Goal: Find specific page/section

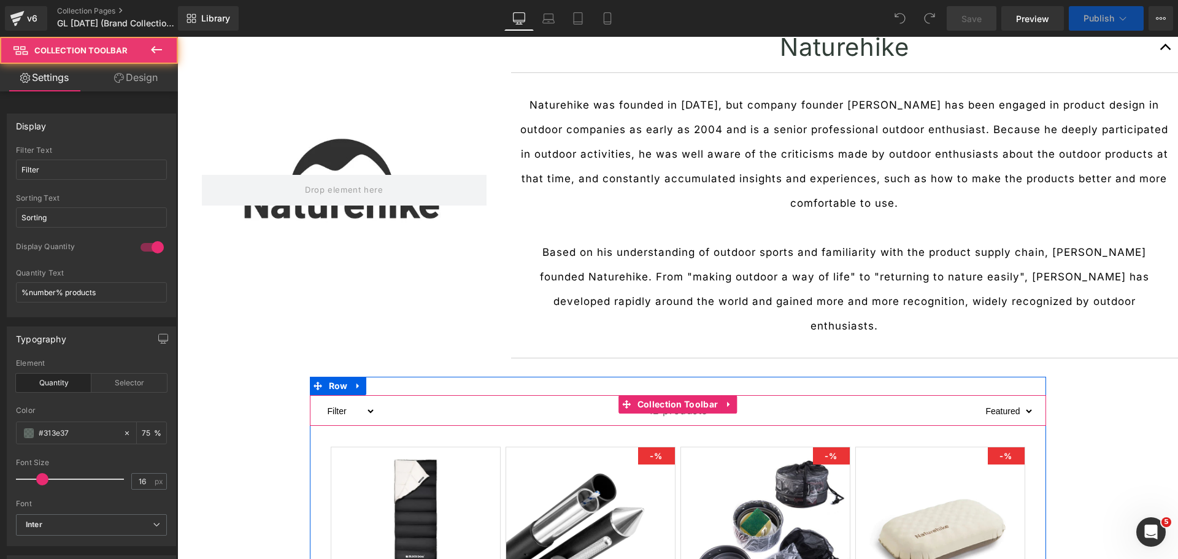
click at [330, 404] on select "Filter Sleeping Bag ~ New Arrivals ~ Canopy Pole Cookware [GEOGRAPHIC_DATA] Day…" at bounding box center [348, 411] width 53 height 15
click at [436, 395] on div "12 products" at bounding box center [677, 410] width 605 height 31
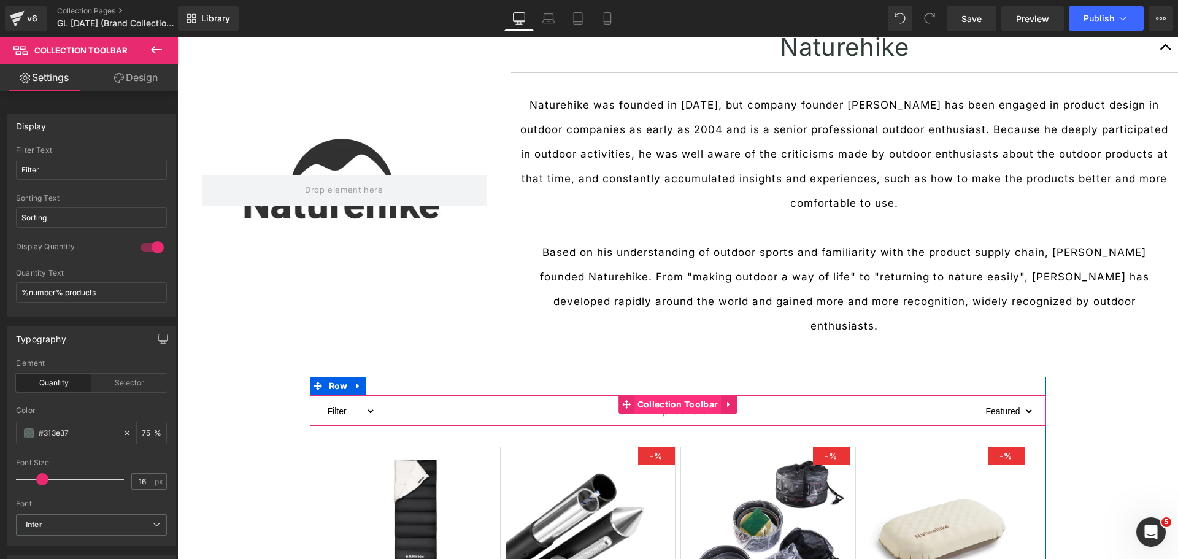
click at [663, 395] on span "Collection Toolbar" at bounding box center [677, 404] width 87 height 18
click at [102, 169] on input "Filter" at bounding box center [91, 170] width 151 height 20
click at [129, 224] on input "Sorting" at bounding box center [91, 217] width 151 height 20
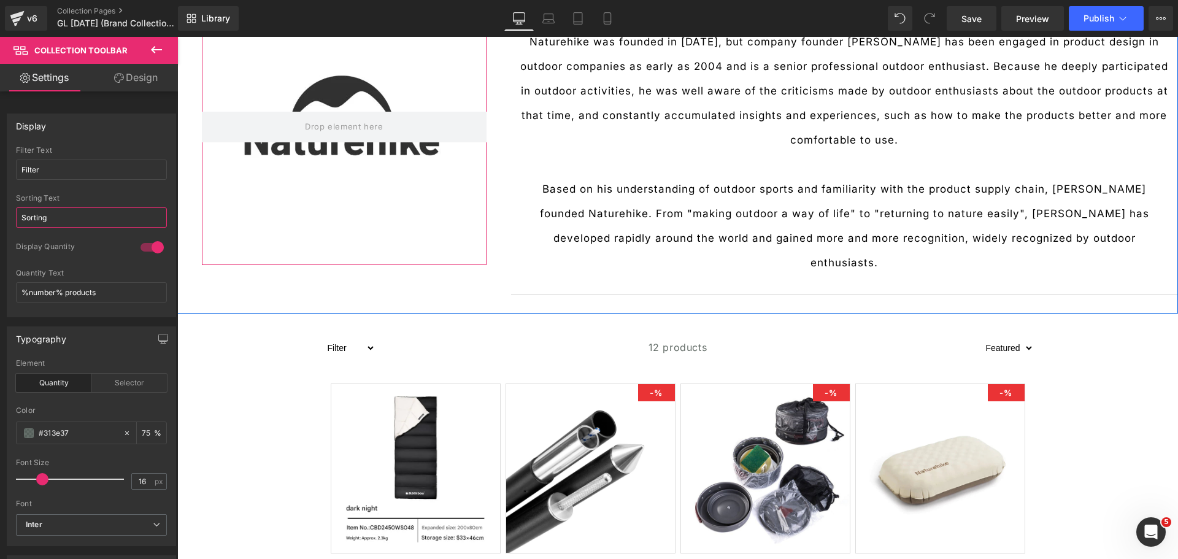
scroll to position [204, 0]
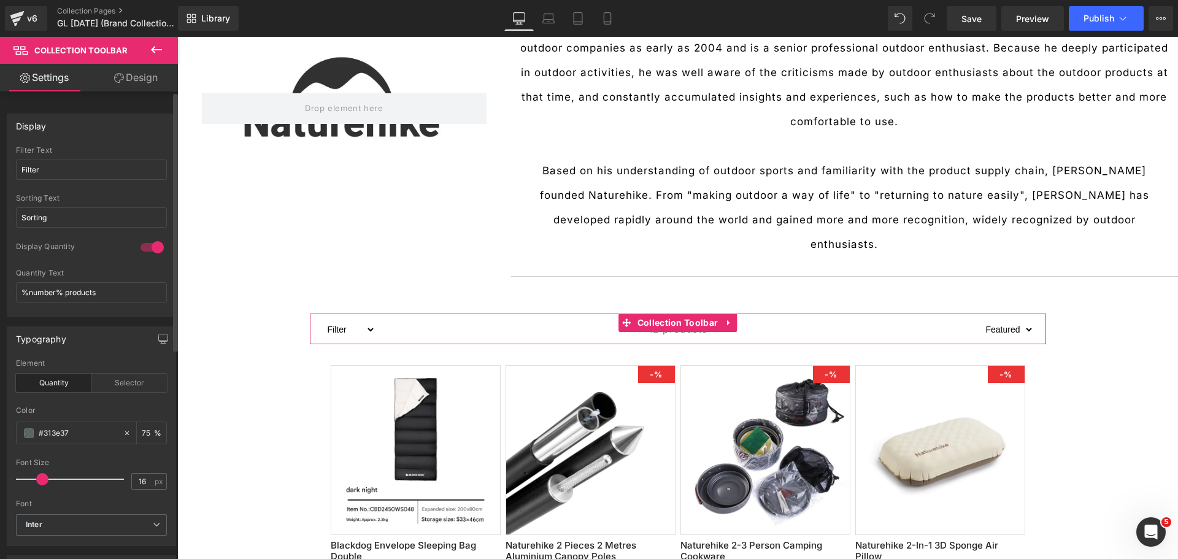
click at [152, 247] on div at bounding box center [151, 247] width 29 height 20
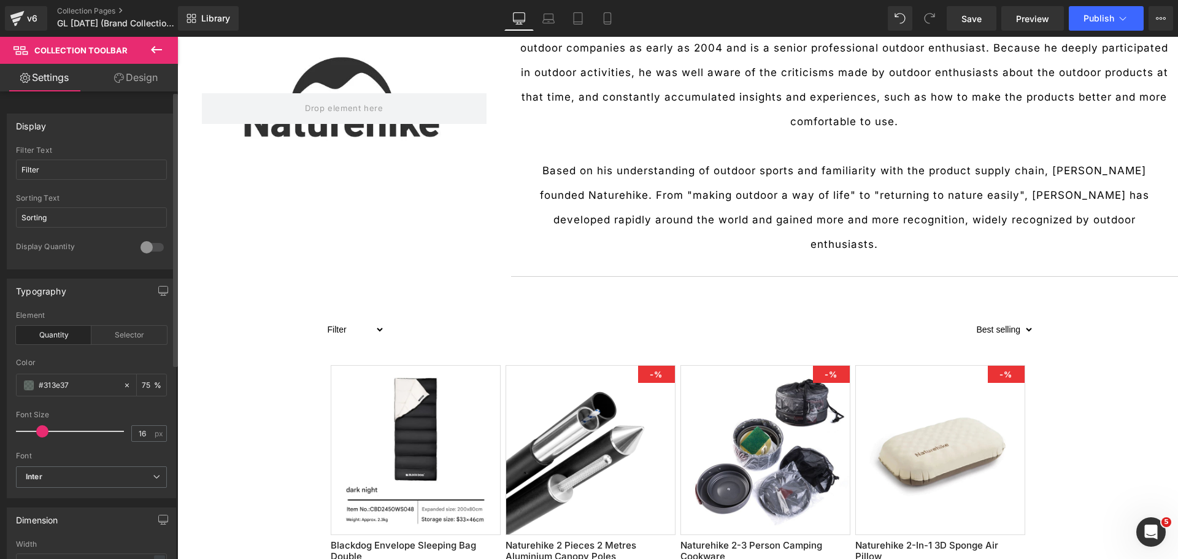
click at [152, 247] on div at bounding box center [151, 247] width 29 height 20
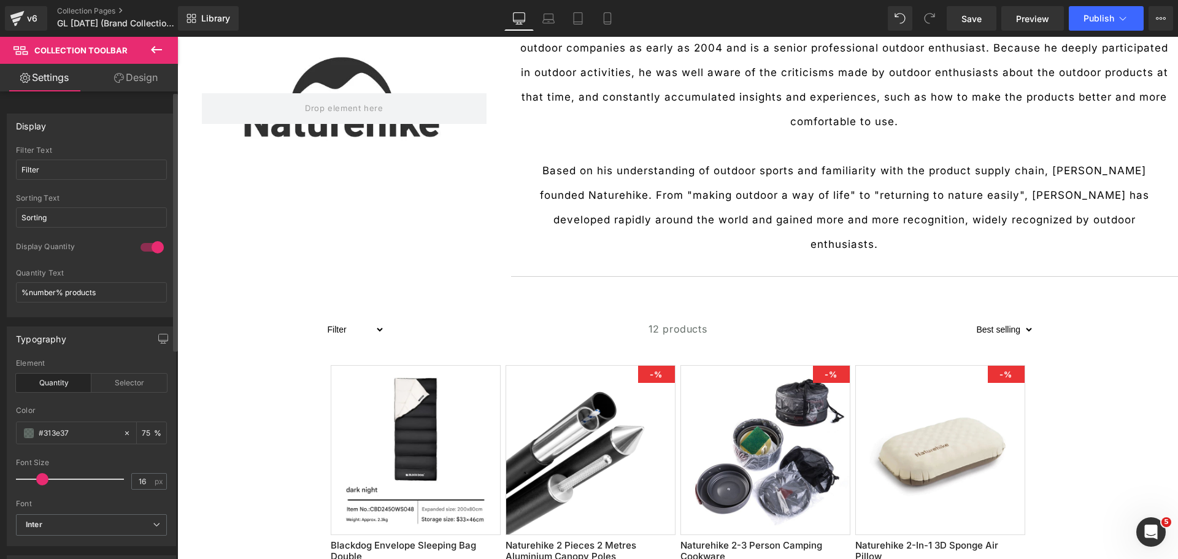
click at [152, 247] on div at bounding box center [151, 247] width 29 height 20
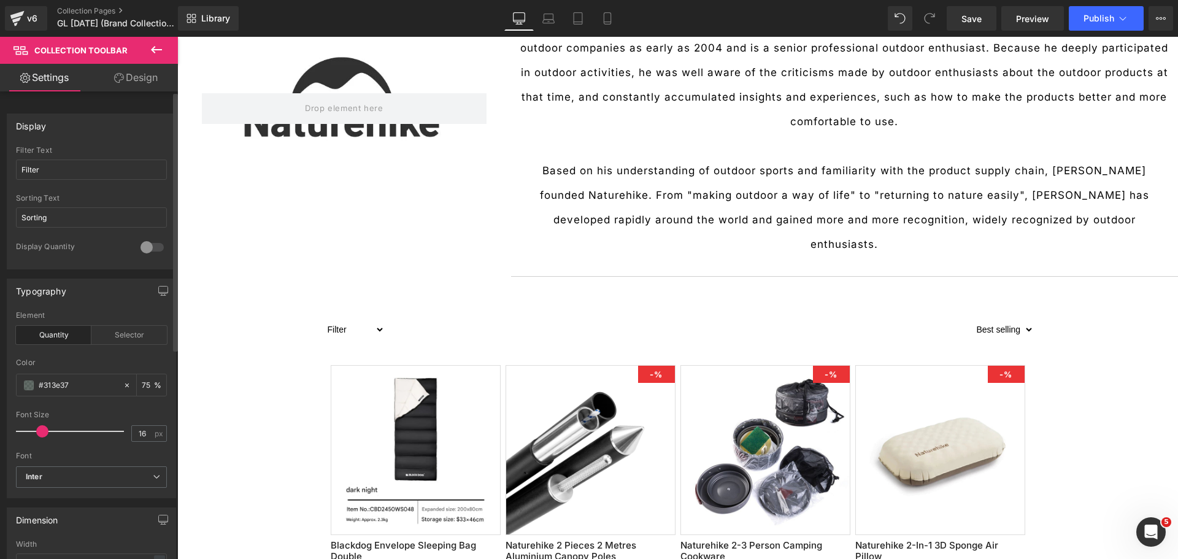
click at [152, 247] on div at bounding box center [151, 247] width 29 height 20
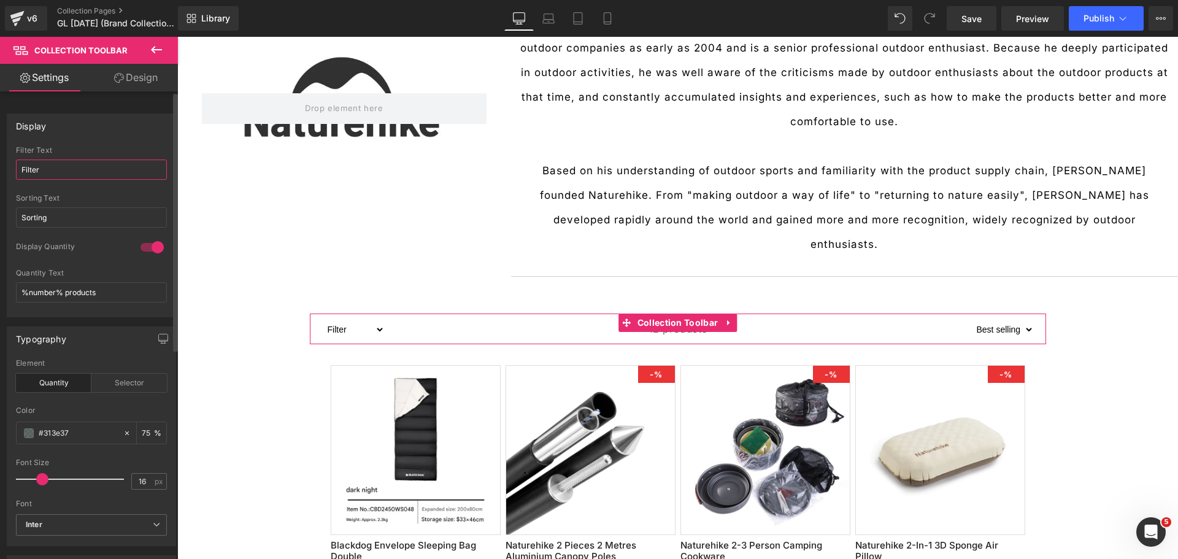
click at [67, 164] on input "Filter" at bounding box center [91, 170] width 151 height 20
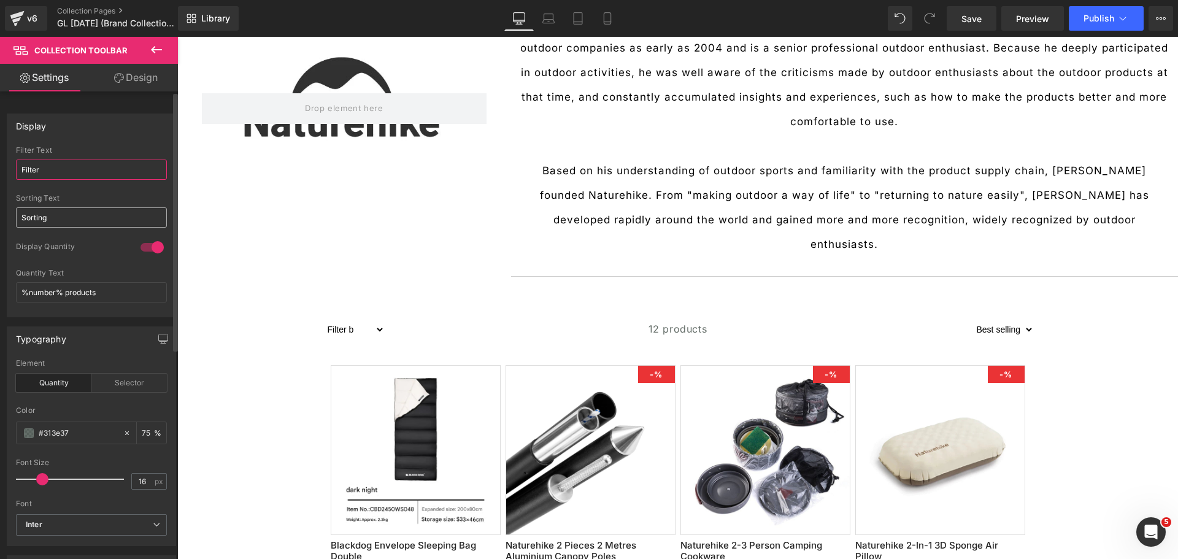
type input "Filter"
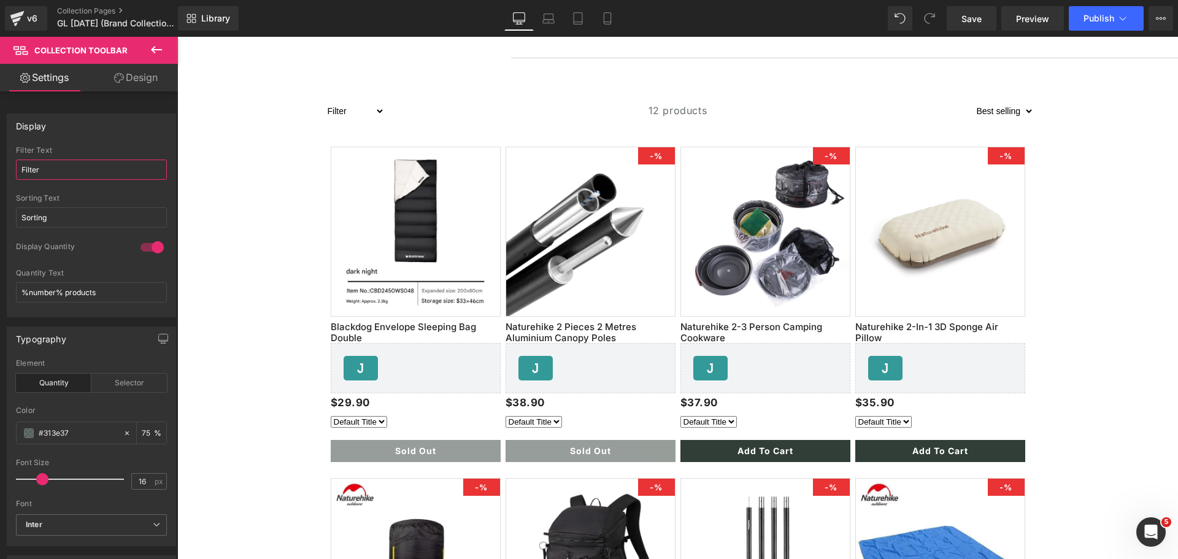
scroll to position [409, 0]
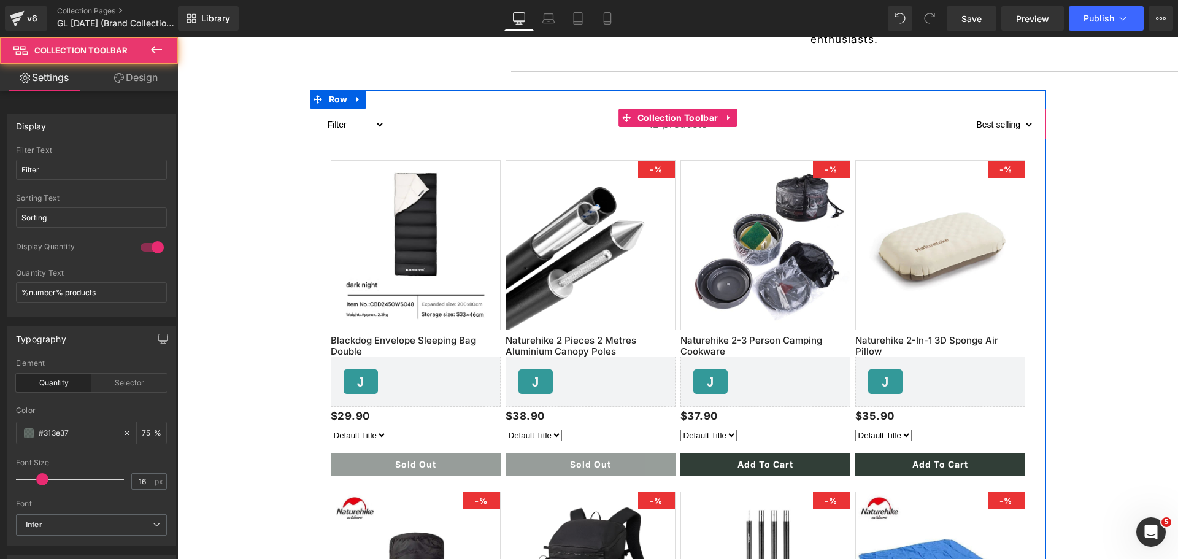
click at [378, 117] on select "Filter Sleeping Bag ~ New Arrivals ~ Canopy Pole Cookware [GEOGRAPHIC_DATA] Day…" at bounding box center [353, 124] width 63 height 15
click at [372, 117] on select "Filter Sleeping Bag ~ New Arrivals ~ Canopy Pole Cookware [GEOGRAPHIC_DATA] Day…" at bounding box center [353, 124] width 63 height 15
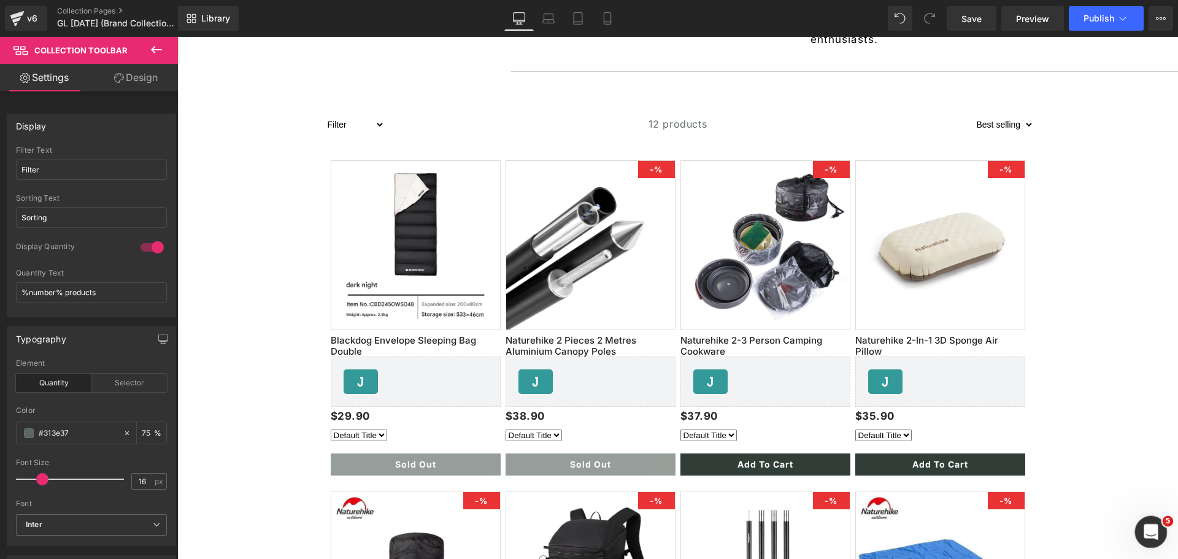
click at [1147, 535] on icon "Open Intercom Messenger" at bounding box center [1149, 530] width 20 height 20
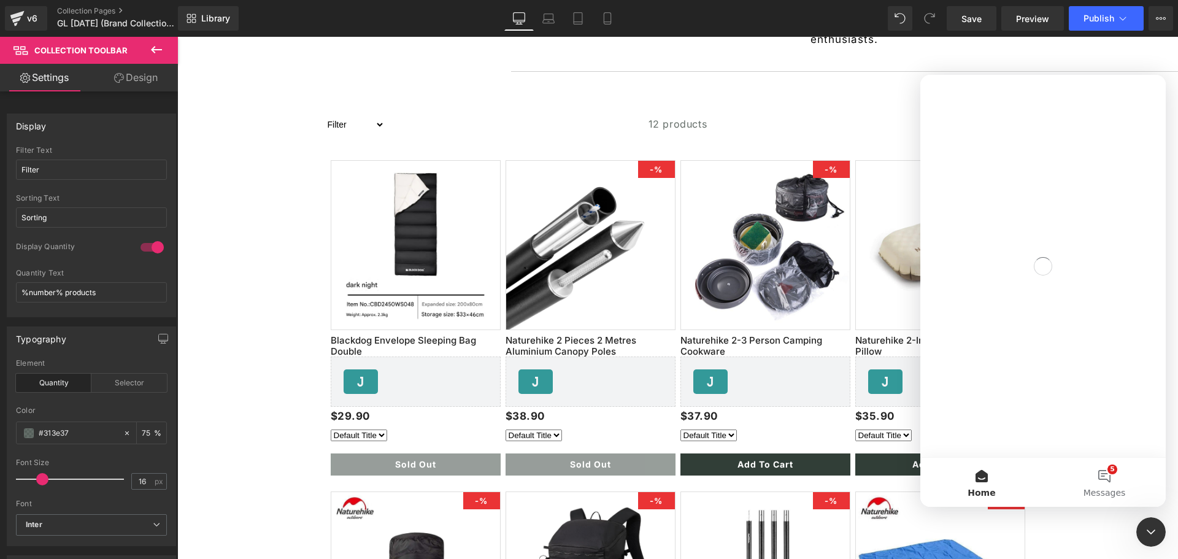
scroll to position [0, 0]
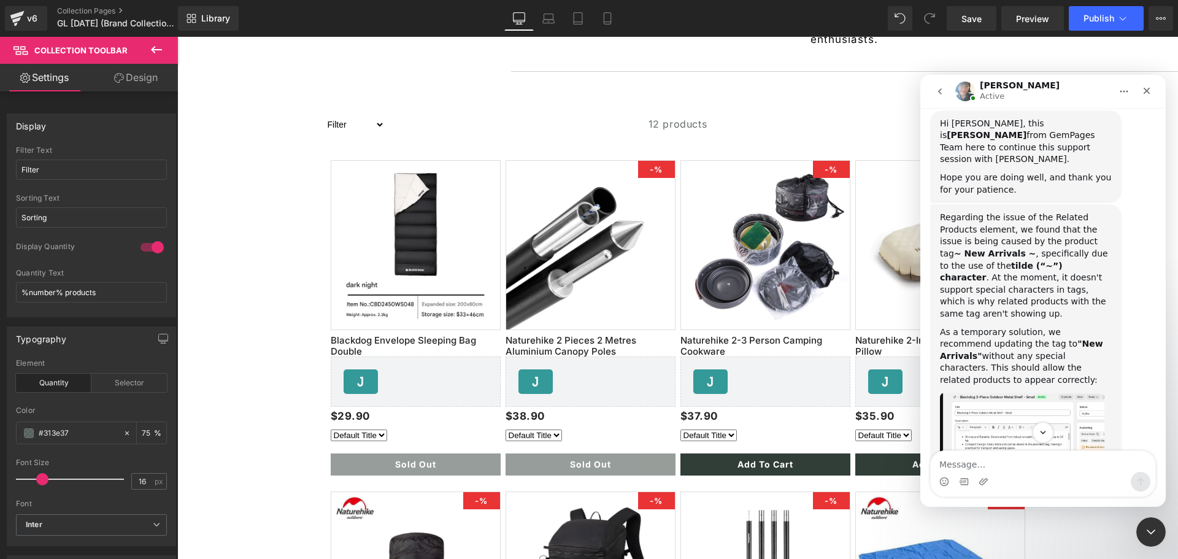
scroll to position [2172, 0]
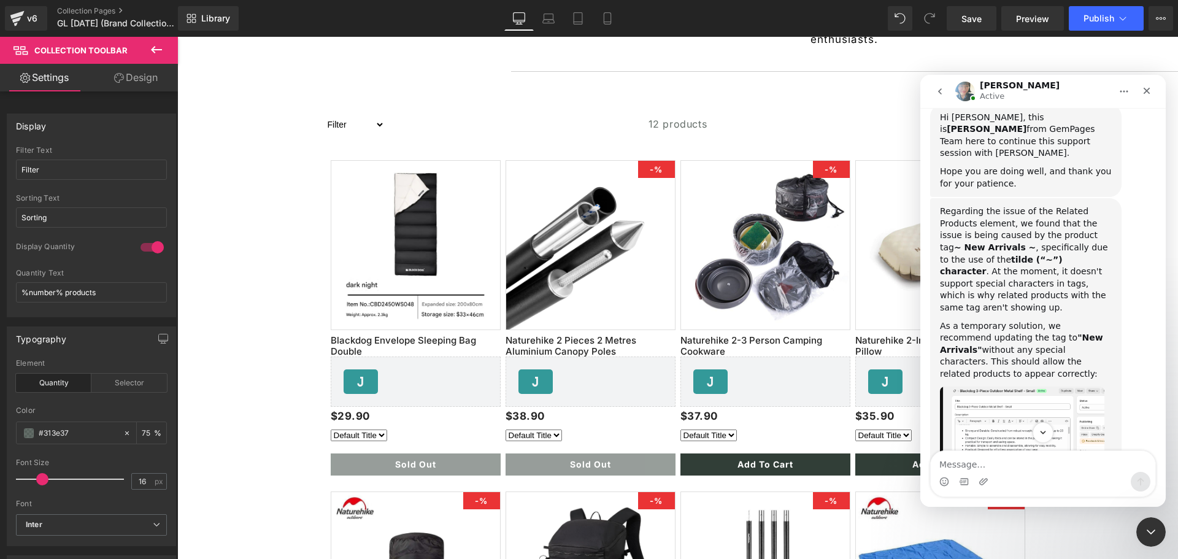
click at [1027, 386] on img "Annie says…" at bounding box center [1022, 467] width 164 height 163
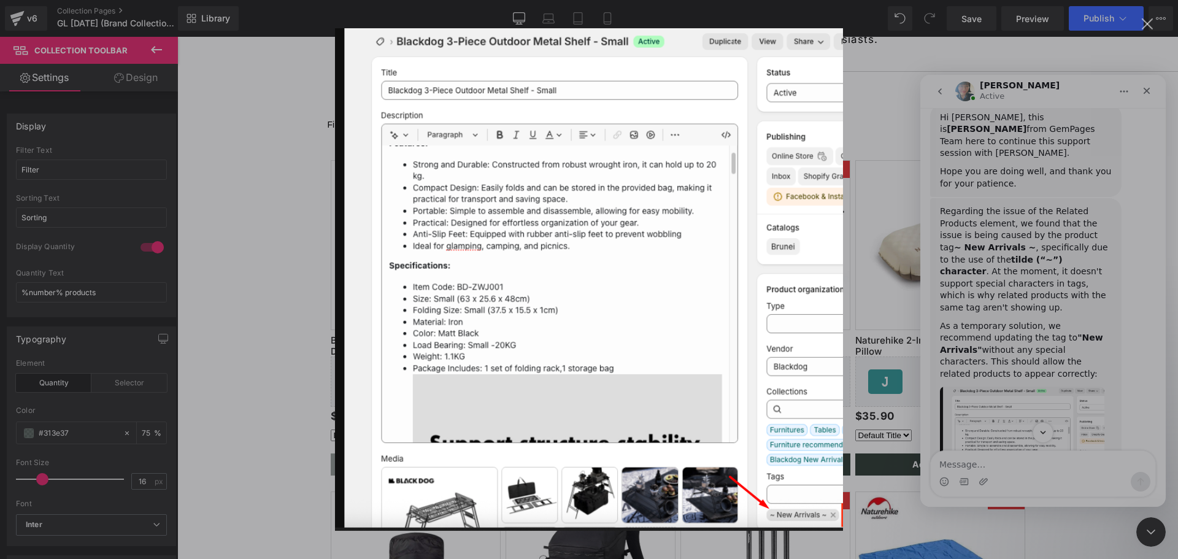
click at [863, 85] on div "Intercom messenger" at bounding box center [589, 279] width 1178 height 559
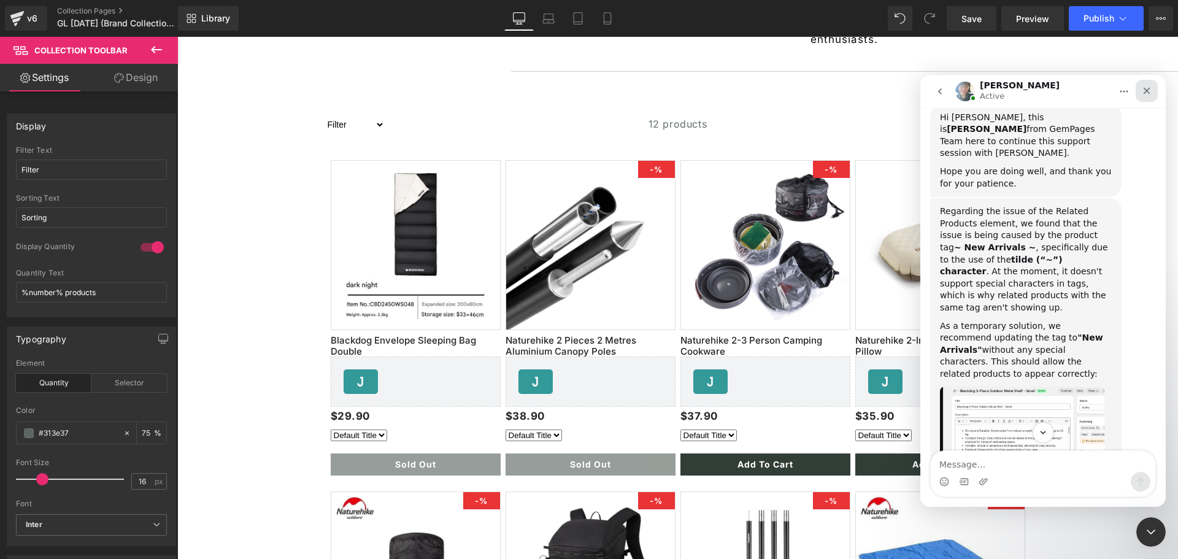
click at [1146, 91] on icon "Close" at bounding box center [1147, 91] width 7 height 7
